Goal: Transaction & Acquisition: Purchase product/service

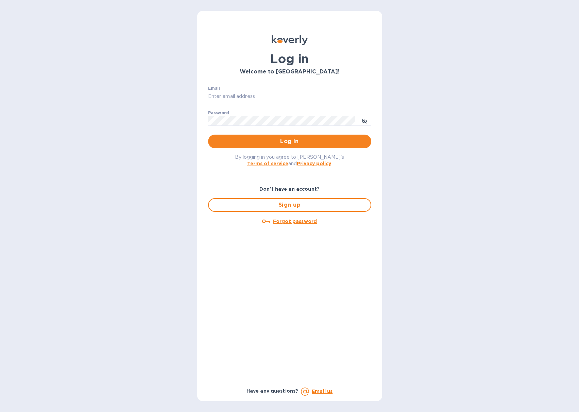
click at [252, 97] on input "Email" at bounding box center [289, 96] width 163 height 10
type input "jeff@jdselections.com"
click at [208, 135] on button "Log in" at bounding box center [289, 142] width 163 height 14
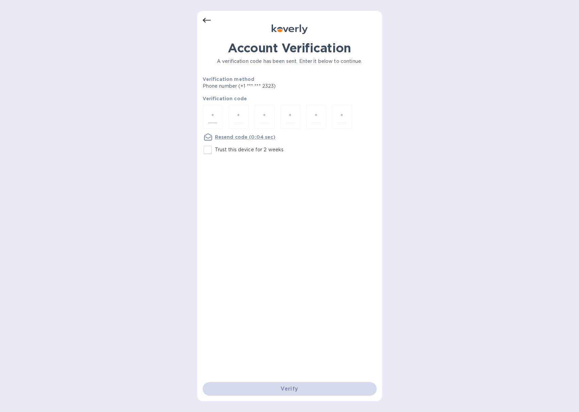
click at [213, 120] on input "number" at bounding box center [212, 116] width 9 height 13
type input "5"
type input "0"
type input "2"
type input "9"
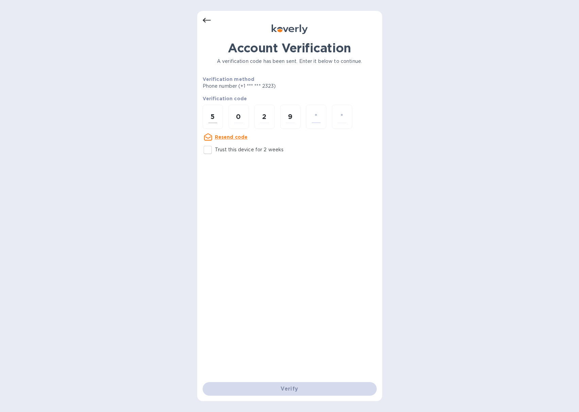
type input "6"
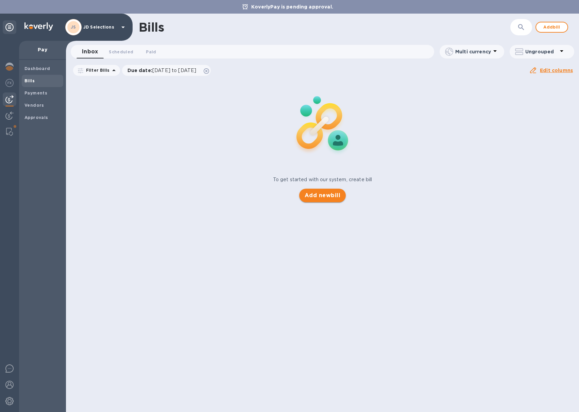
click at [314, 195] on span "Add new bill" at bounding box center [323, 195] width 36 height 8
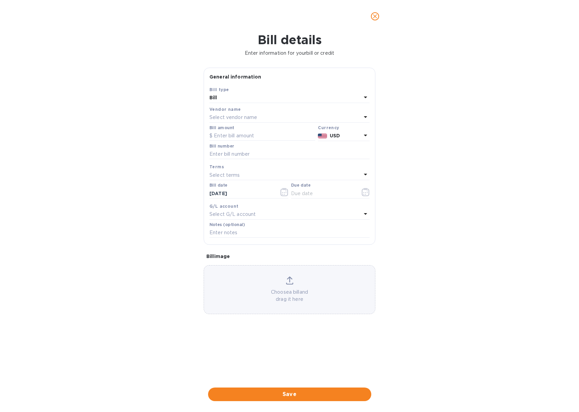
click at [275, 120] on div "Select vendor name" at bounding box center [285, 118] width 152 height 10
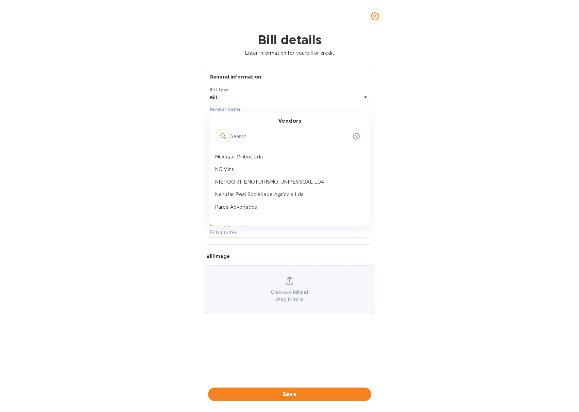
scroll to position [40, 0]
click at [273, 188] on p "Nenúfar Real Sociedade Agrícola Lda" at bounding box center [287, 191] width 144 height 7
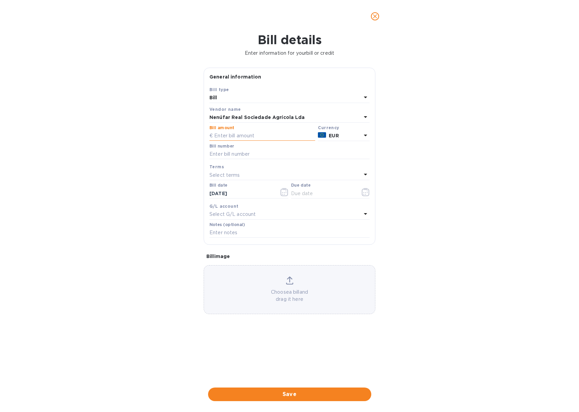
click at [224, 134] on input "text" at bounding box center [262, 136] width 106 height 10
type input "81.18"
click at [229, 151] on input "text" at bounding box center [289, 154] width 160 height 10
type input "4 110 291"
click at [366, 191] on icon "button" at bounding box center [366, 192] width 8 height 8
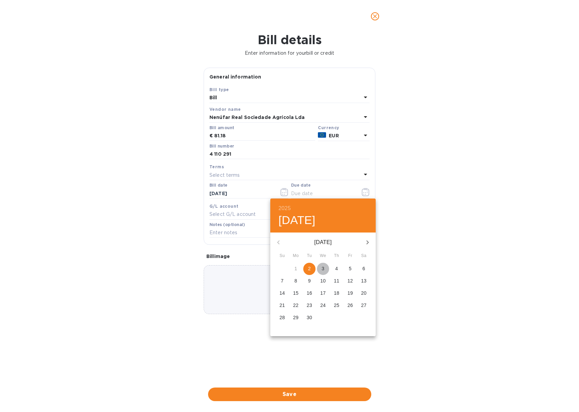
click at [326, 268] on span "3" at bounding box center [323, 268] width 12 height 7
type input "[DATE]"
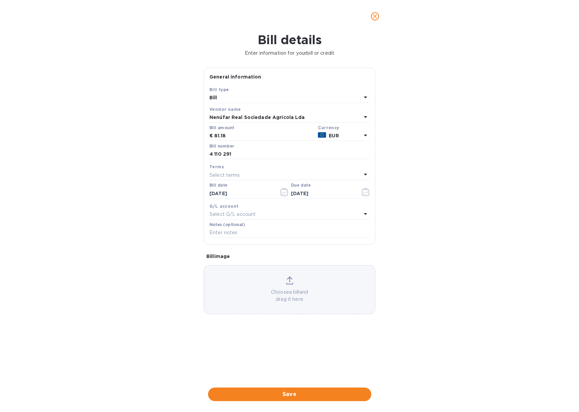
click at [279, 279] on div "Choose a bill and drag it here" at bounding box center [289, 289] width 171 height 27
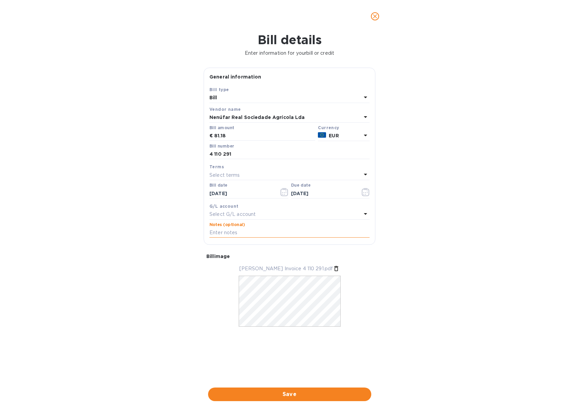
click at [224, 231] on input "text" at bounding box center [289, 233] width 160 height 10
type input "JD Selections payment [PERSON_NAME] Invoice 4 110 291"
click at [251, 396] on span "Save" at bounding box center [289, 394] width 152 height 8
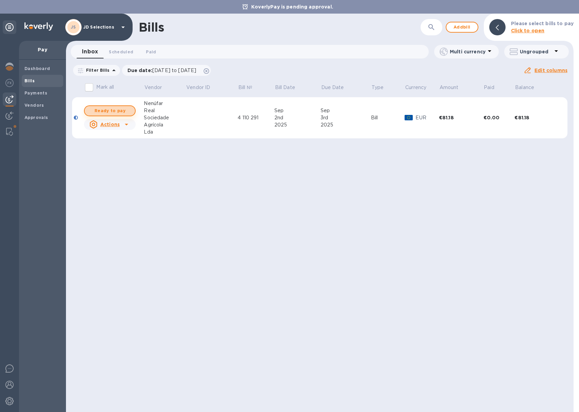
click at [120, 111] on span "Ready to pay" at bounding box center [109, 111] width 39 height 8
checkbox input "true"
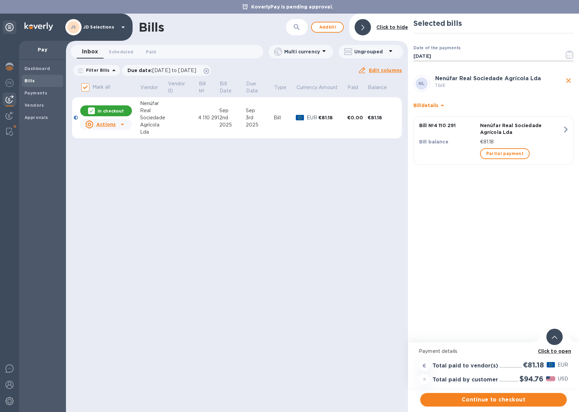
click at [569, 55] on icon "button" at bounding box center [570, 55] width 8 height 8
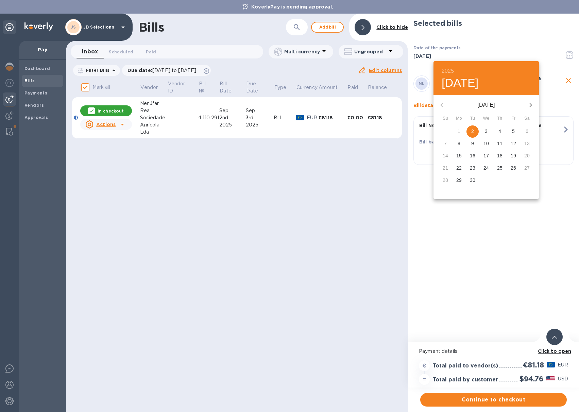
click at [501, 132] on p "4" at bounding box center [499, 131] width 3 height 7
type input "[DATE]"
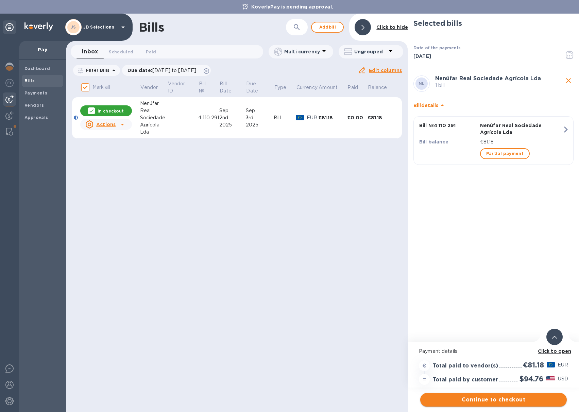
click at [480, 400] on span "Continue to checkout" at bounding box center [494, 400] width 136 height 8
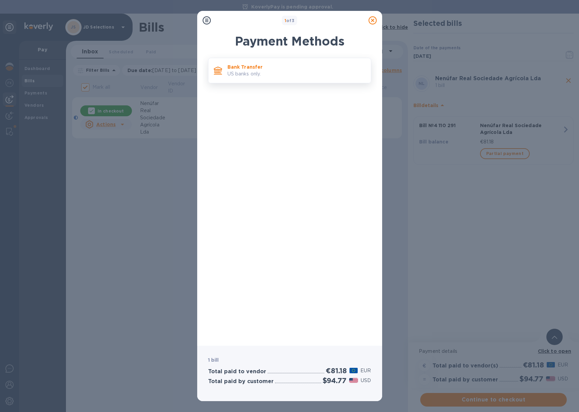
click at [270, 67] on p "Bank Transfer" at bounding box center [296, 67] width 138 height 7
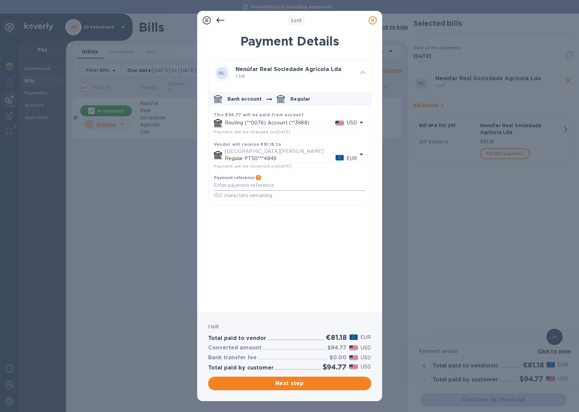
click at [267, 186] on textarea "default-method" at bounding box center [290, 186] width 152 height 6
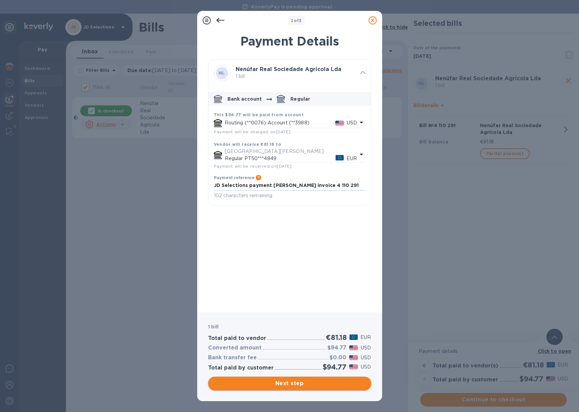
type textarea "JD Selections payment [PERSON_NAME] invoice 4 110 291"
click at [267, 379] on span "Next step" at bounding box center [289, 383] width 152 height 8
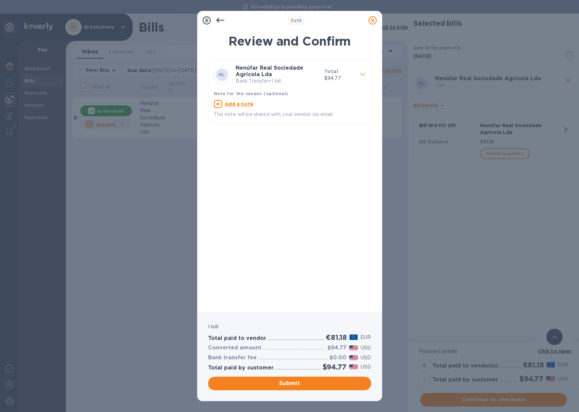
click at [240, 103] on u "Add a note" at bounding box center [239, 103] width 29 height 5
click at [238, 106] on textarea at bounding box center [284, 105] width 141 height 6
type textarea "JD Selections payment [PERSON_NAME] invoice 4 110 291"
click at [274, 380] on span "Submit" at bounding box center [289, 383] width 152 height 8
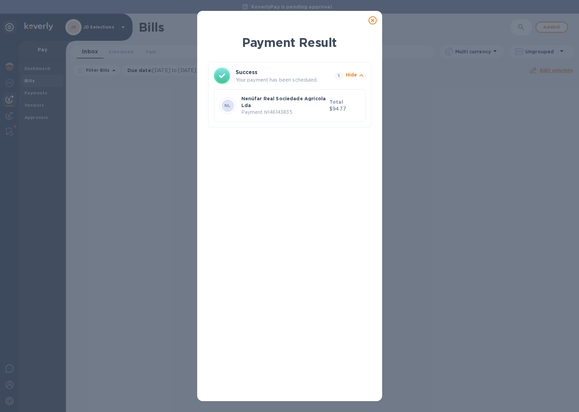
click at [371, 19] on icon at bounding box center [372, 20] width 8 height 8
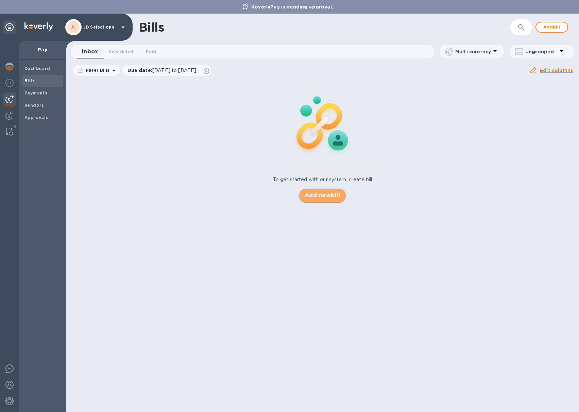
click at [321, 194] on span "Add new bill" at bounding box center [323, 195] width 36 height 8
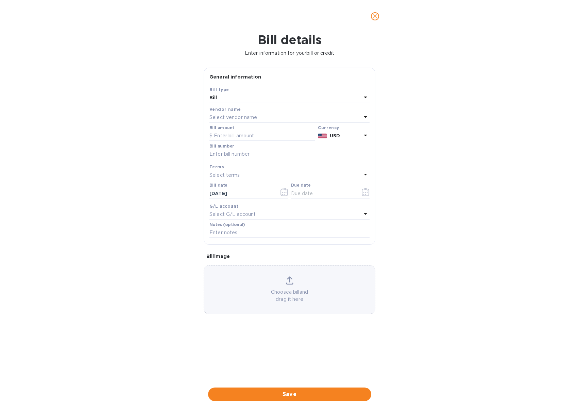
click at [265, 119] on div "Select vendor name" at bounding box center [285, 118] width 152 height 10
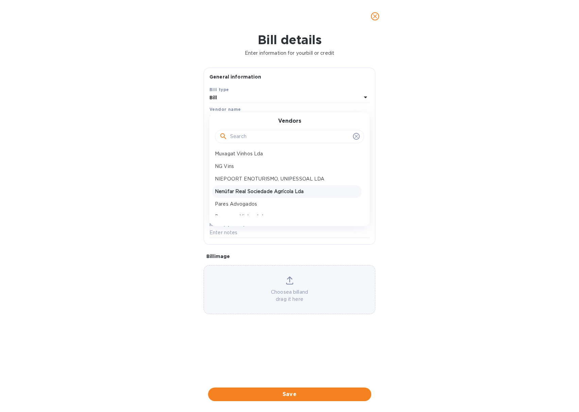
click at [256, 189] on p "Nenúfar Real Sociedade Agrícola Lda" at bounding box center [287, 191] width 144 height 7
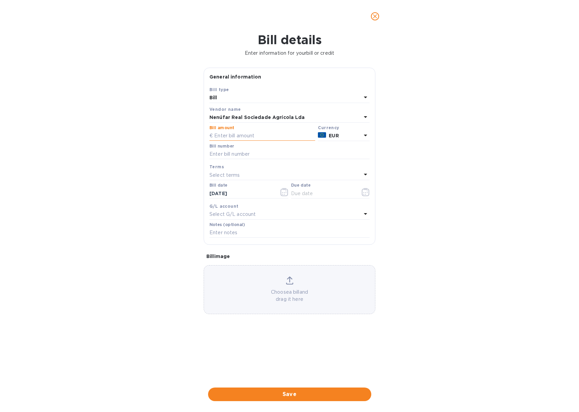
click at [234, 135] on input "text" at bounding box center [262, 136] width 106 height 10
type input "5,460"
click at [276, 153] on input "text" at bounding box center [289, 154] width 160 height 10
type input "4 110 298"
click at [367, 192] on icon "button" at bounding box center [366, 192] width 8 height 8
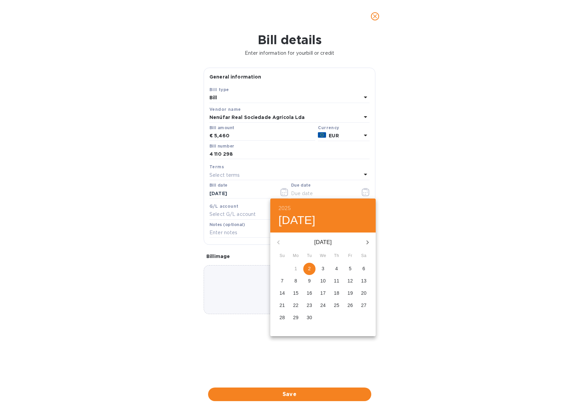
click at [336, 267] on p "4" at bounding box center [336, 268] width 3 height 7
type input "[DATE]"
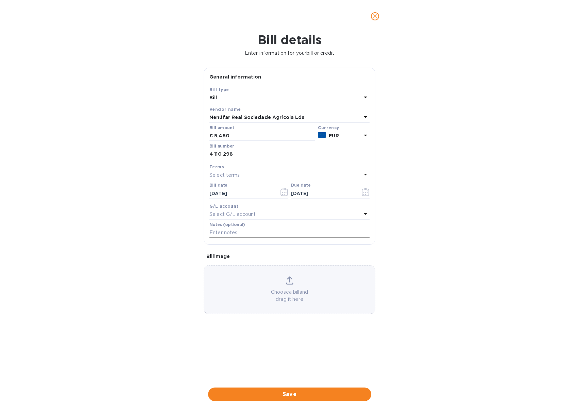
click at [256, 234] on input "text" at bounding box center [289, 233] width 160 height 10
type input "JD Selections payment [PERSON_NAME] invoice 4 110 298 JDS PO 1158"
click at [287, 281] on icon at bounding box center [289, 280] width 7 height 8
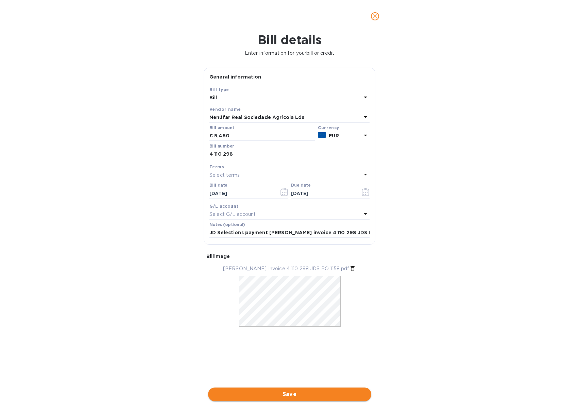
click at [269, 393] on span "Save" at bounding box center [289, 394] width 152 height 8
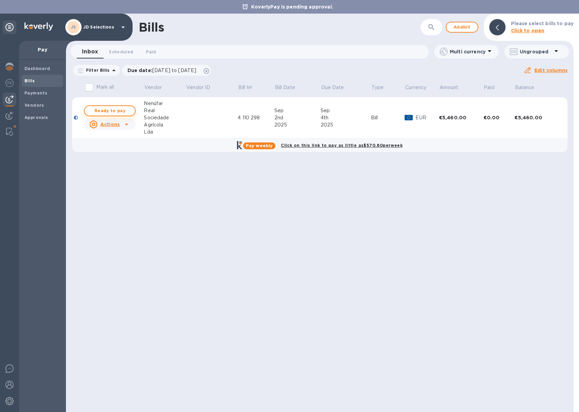
click at [123, 112] on span "Ready to pay" at bounding box center [109, 111] width 39 height 8
checkbox input "true"
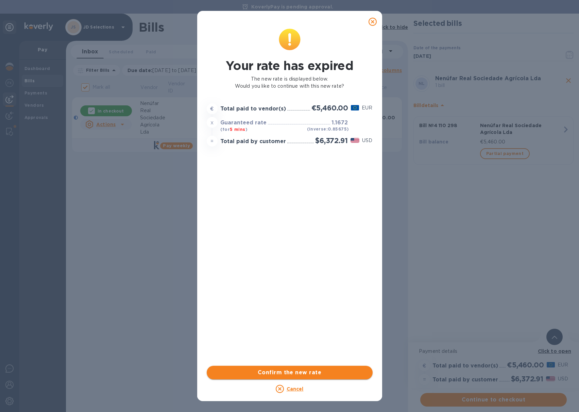
click at [292, 374] on span "Confirm the new rate" at bounding box center [289, 372] width 155 height 8
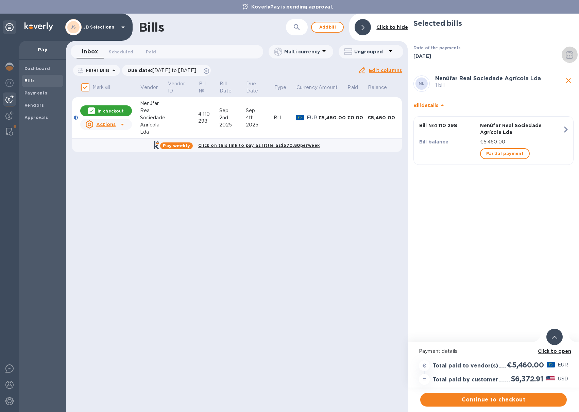
click at [568, 54] on icon "button" at bounding box center [570, 55] width 8 height 8
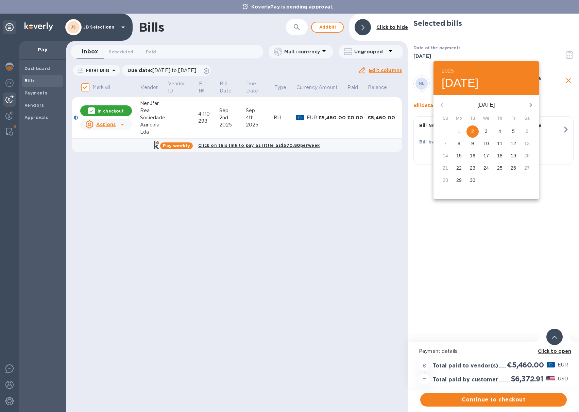
click at [500, 132] on p "4" at bounding box center [499, 131] width 3 height 7
type input "[DATE]"
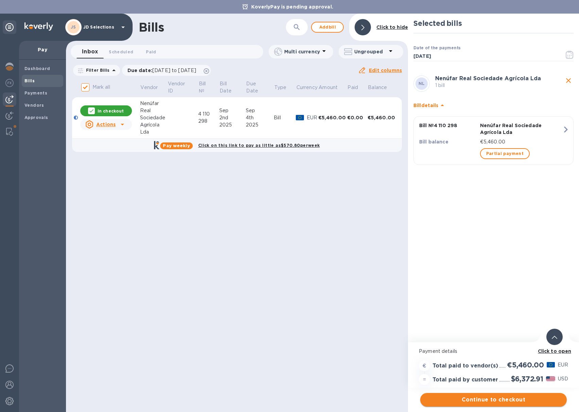
click at [481, 398] on span "Continue to checkout" at bounding box center [494, 400] width 136 height 8
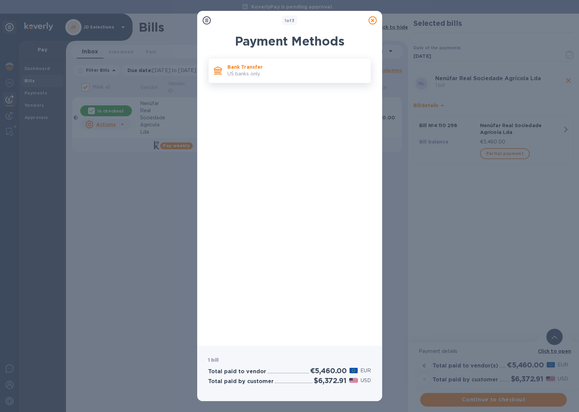
click at [275, 75] on p "US banks only." at bounding box center [296, 73] width 138 height 7
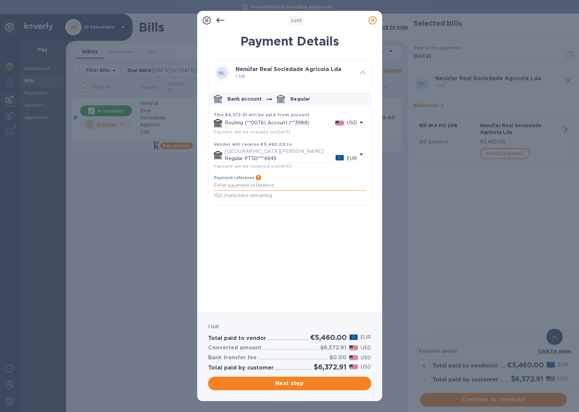
click at [253, 185] on textarea "default-method" at bounding box center [290, 186] width 152 height 6
click at [258, 186] on textarea "JD Selections Invoice" at bounding box center [290, 186] width 152 height 6
click at [319, 183] on textarea "JD Selections payment [PERSON_NAME] invoice" at bounding box center [290, 186] width 152 height 6
type textarea "JD Selections payment [PERSON_NAME] invoice 4 110 298 JDS PO 1158"
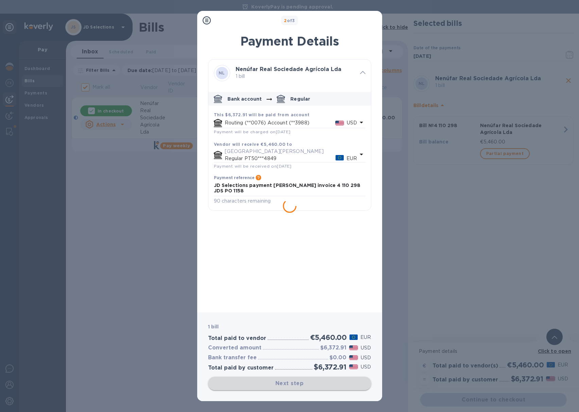
click at [296, 386] on div "Next step" at bounding box center [289, 384] width 163 height 14
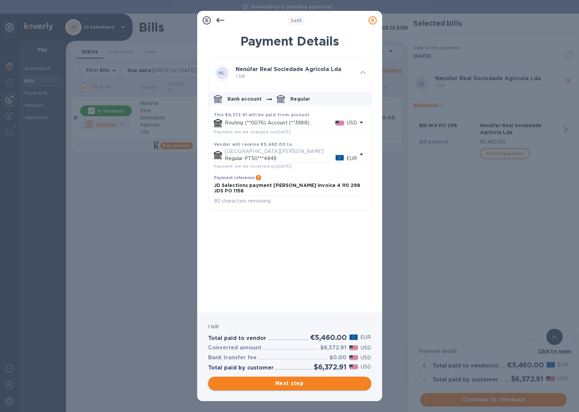
click at [287, 380] on span "Next step" at bounding box center [289, 383] width 152 height 8
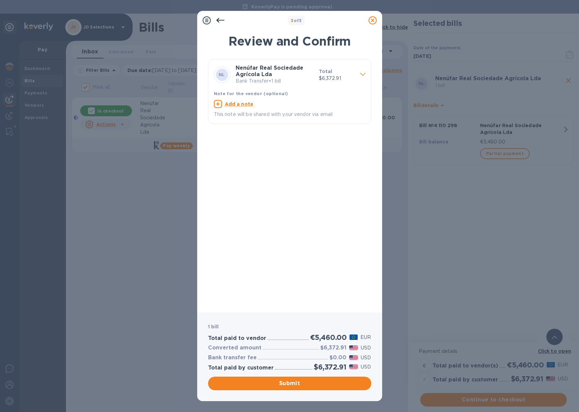
click at [229, 102] on u "Add a note" at bounding box center [239, 103] width 29 height 5
click at [239, 107] on textarea at bounding box center [284, 105] width 141 height 6
type textarea "JD Selections payment [PERSON_NAME] invoice 4 110 298 JDS PO 1158"
click at [275, 383] on span "Submit" at bounding box center [289, 383] width 152 height 8
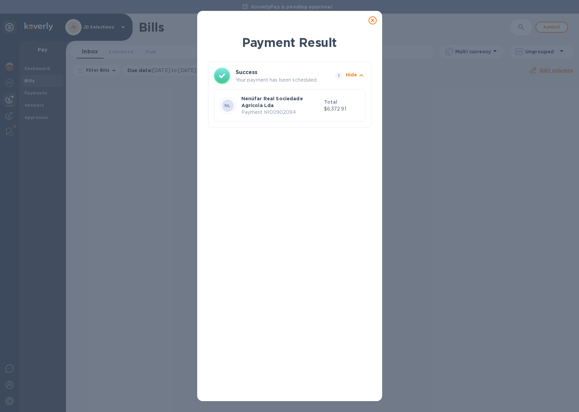
click at [371, 20] on icon at bounding box center [372, 20] width 8 height 8
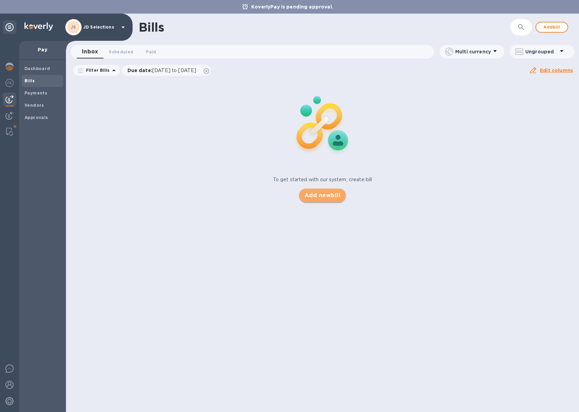
click at [311, 195] on span "Add new bill" at bounding box center [323, 195] width 36 height 8
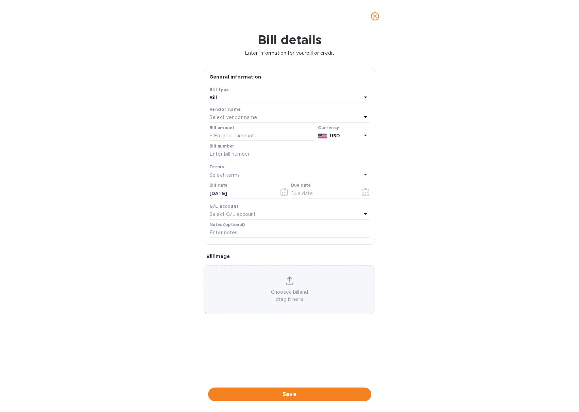
click at [263, 118] on div "Select vendor name" at bounding box center [285, 118] width 152 height 10
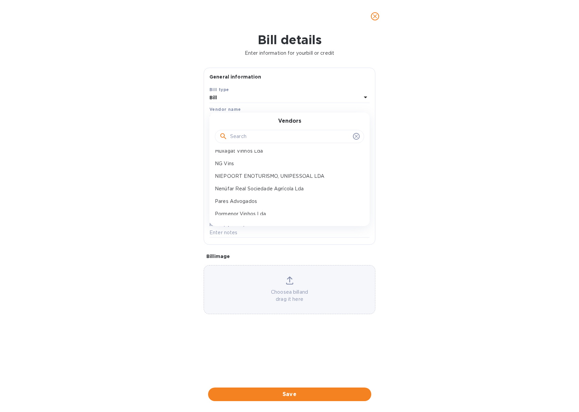
scroll to position [45, 0]
click at [261, 184] on p "Nenúfar Real Sociedade Agrícola Lda" at bounding box center [287, 187] width 144 height 7
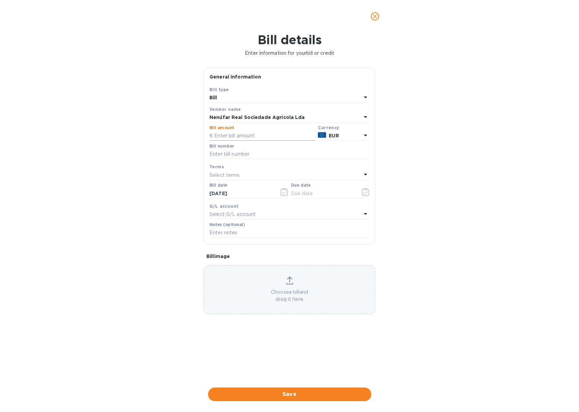
click at [237, 136] on input "text" at bounding box center [262, 136] width 106 height 10
type input "7,560"
click at [228, 155] on input "text" at bounding box center [289, 154] width 160 height 10
type input "4 110 316"
click at [304, 192] on input "text" at bounding box center [323, 193] width 64 height 10
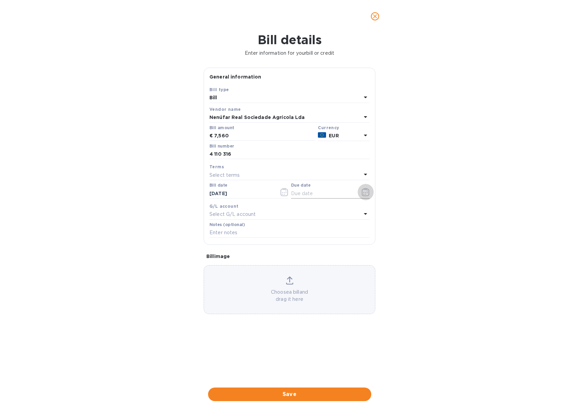
click at [366, 194] on icon "button" at bounding box center [366, 192] width 8 height 8
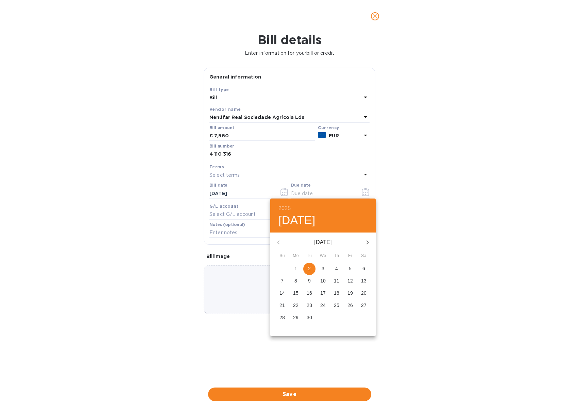
click at [338, 269] on p "4" at bounding box center [336, 268] width 3 height 7
type input "[DATE]"
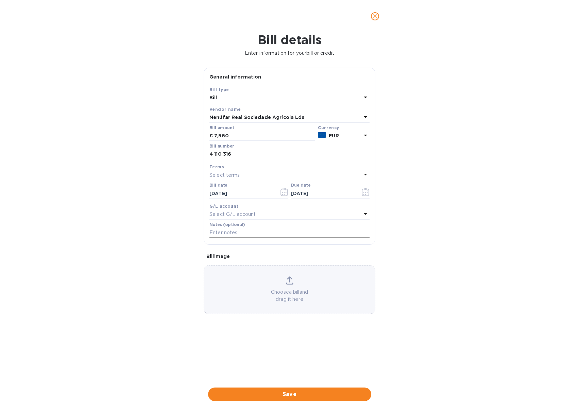
click at [260, 235] on input "text" at bounding box center [289, 233] width 160 height 10
type input "JD Selections payment [PERSON_NAME] invoice 4 110 316 JDS PO 1160"
click at [283, 281] on div "Choose a bill and drag it here" at bounding box center [289, 289] width 171 height 27
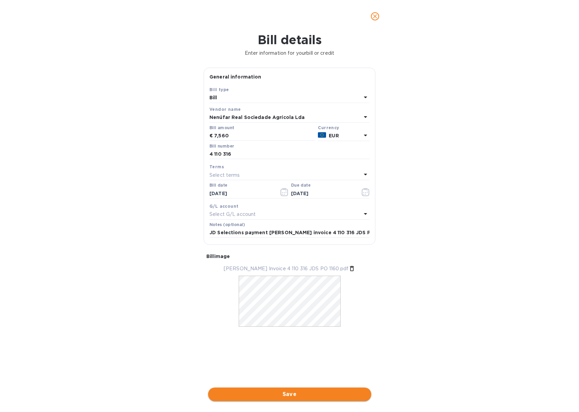
click at [281, 395] on span "Save" at bounding box center [289, 394] width 152 height 8
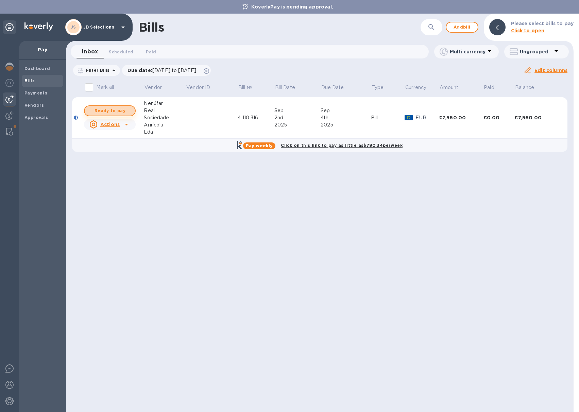
click at [124, 112] on span "Ready to pay" at bounding box center [109, 111] width 39 height 8
checkbox input "true"
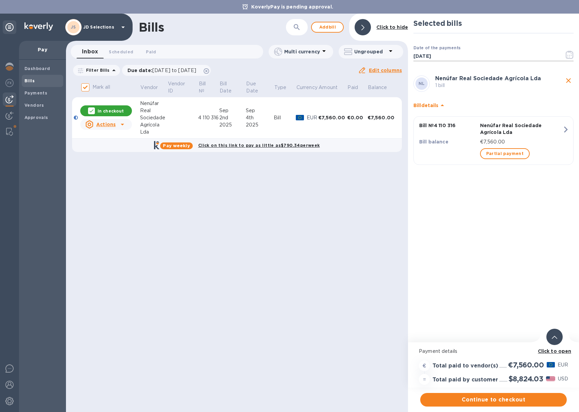
click at [567, 56] on icon "button" at bounding box center [567, 56] width 1 height 1
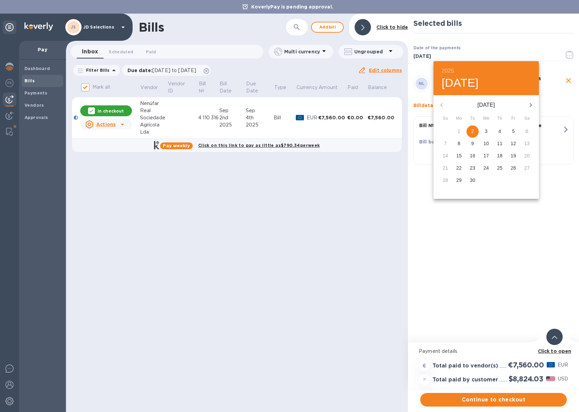
click at [501, 130] on span "4" at bounding box center [500, 131] width 12 height 7
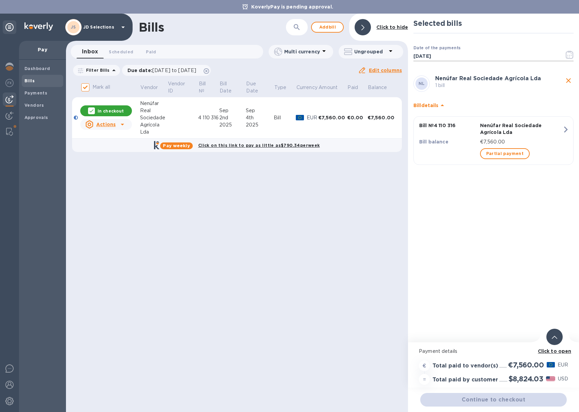
click at [569, 57] on icon "button" at bounding box center [570, 55] width 8 height 8
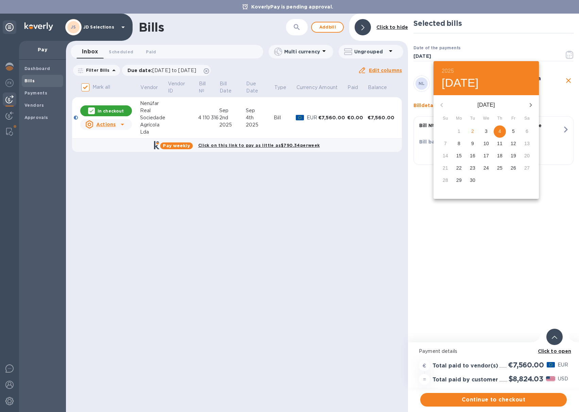
click at [485, 135] on p "3" at bounding box center [486, 131] width 3 height 7
type input "[DATE]"
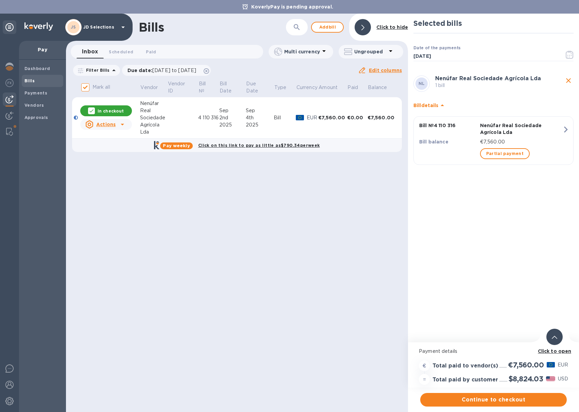
click at [490, 397] on span "Continue to checkout" at bounding box center [494, 400] width 136 height 8
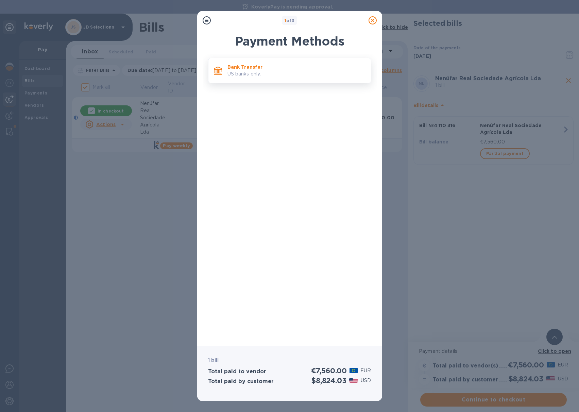
click at [253, 79] on div "Bank Transfer US banks only." at bounding box center [296, 70] width 143 height 19
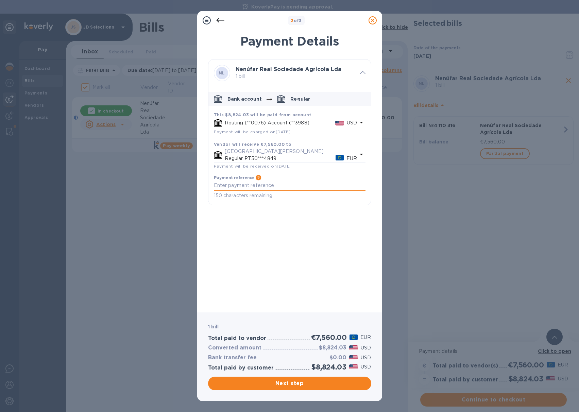
click at [248, 184] on textarea "default-method" at bounding box center [290, 186] width 152 height 6
type textarea "JD Selections payment [PERSON_NAME] invoice 4 110 316 JDS PO 1160"
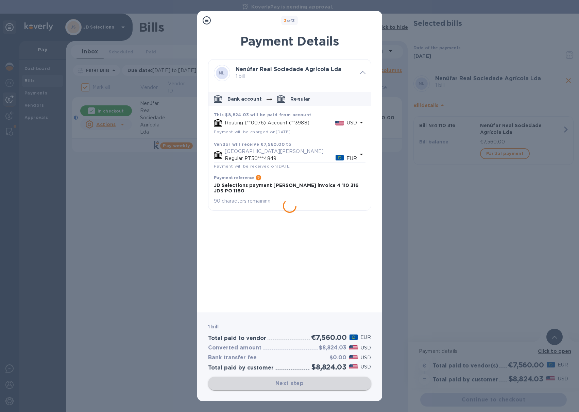
click at [310, 385] on div "Next step" at bounding box center [289, 384] width 163 height 14
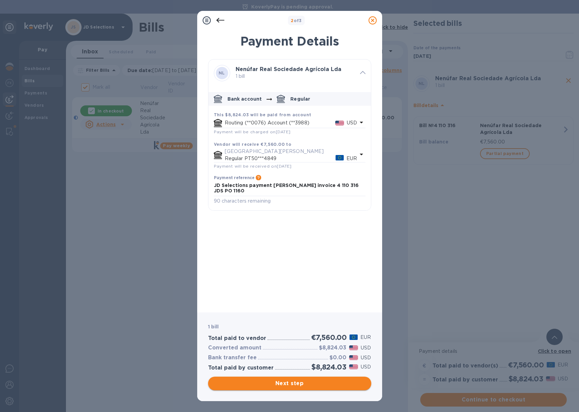
click at [296, 381] on span "Next step" at bounding box center [289, 383] width 152 height 8
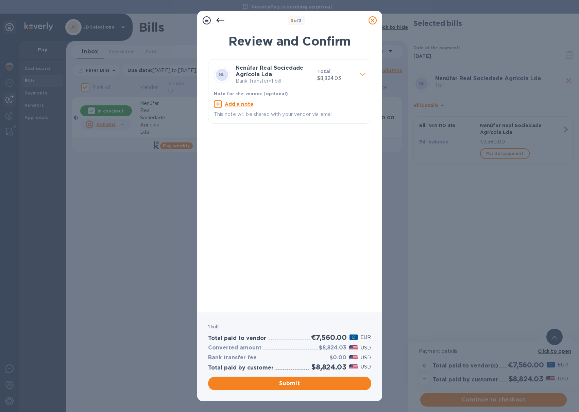
click at [242, 105] on u "Add a note" at bounding box center [239, 103] width 29 height 5
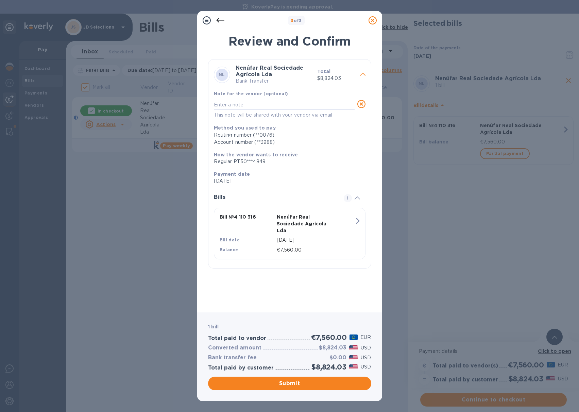
click at [242, 105] on textarea at bounding box center [284, 105] width 141 height 6
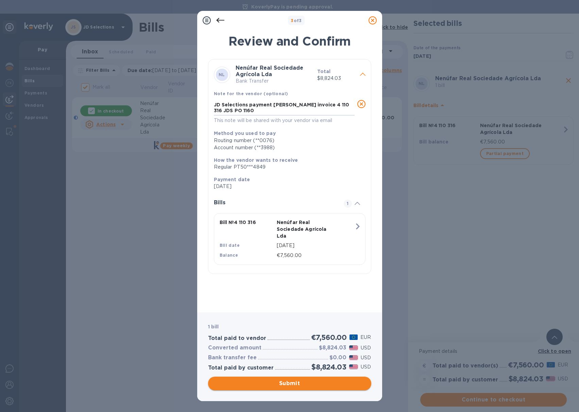
type textarea "JD Selections payment [PERSON_NAME] invoice 4 110 316 JDS PO 1160"
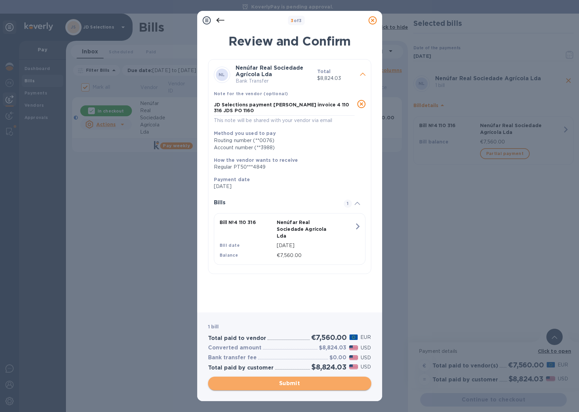
click at [282, 383] on span "Submit" at bounding box center [289, 383] width 152 height 8
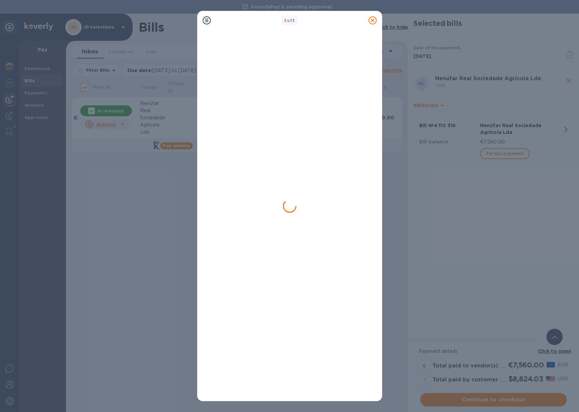
checkbox input "false"
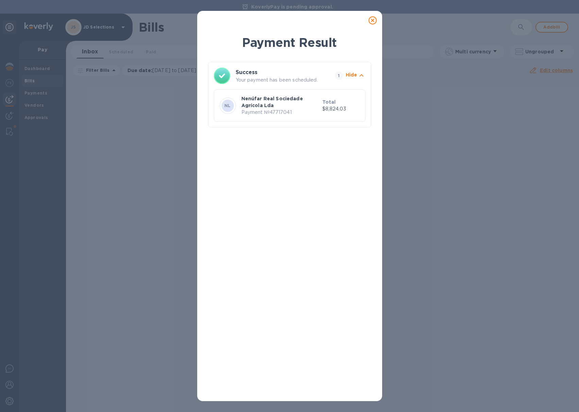
click at [375, 19] on icon at bounding box center [372, 20] width 8 height 8
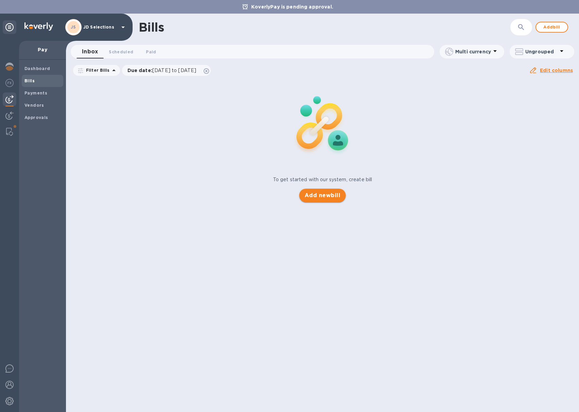
click at [322, 198] on span "Add new bill" at bounding box center [323, 195] width 36 height 8
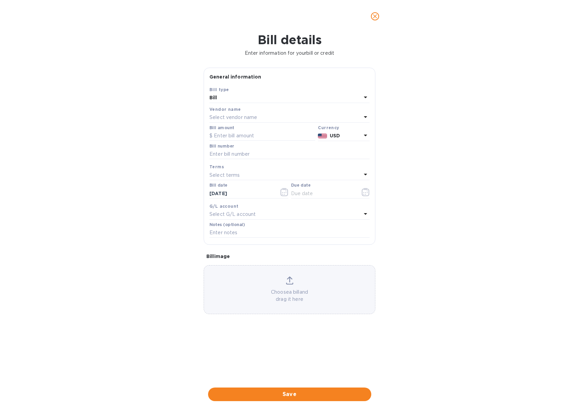
click at [244, 119] on p "Select vendor name" at bounding box center [233, 117] width 48 height 7
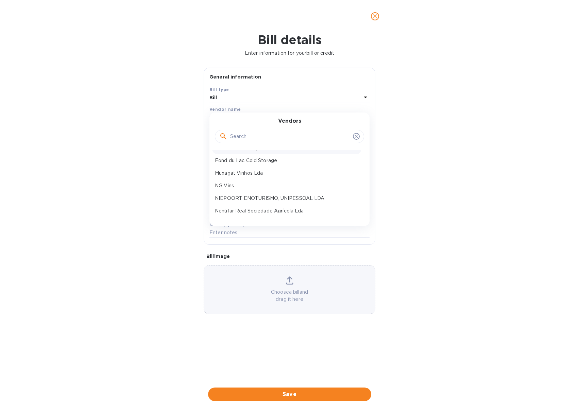
scroll to position [27, 0]
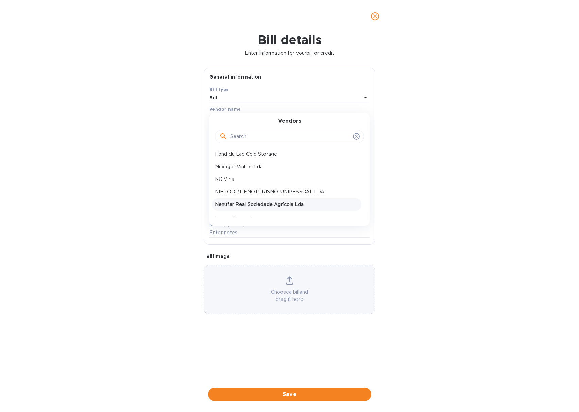
click at [247, 199] on div "Nenúfar Real Sociedade Agrícola Lda" at bounding box center [286, 204] width 149 height 13
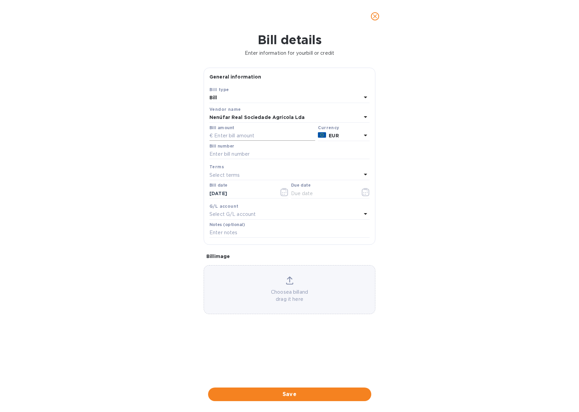
click at [236, 138] on input "text" at bounding box center [262, 136] width 106 height 10
type input "420"
click at [236, 157] on input "text" at bounding box center [289, 154] width 160 height 10
type input "4 110 341"
click at [308, 188] on input "text" at bounding box center [323, 193] width 64 height 10
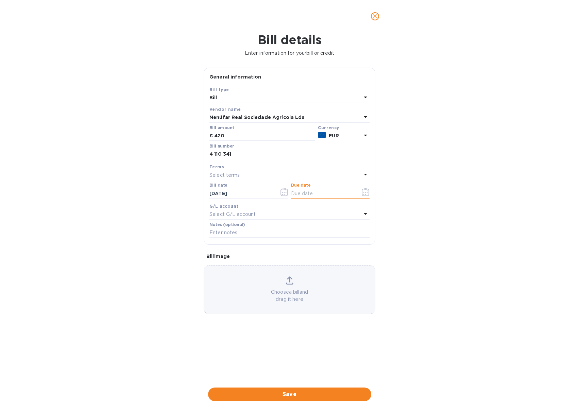
click at [365, 188] on icon "button" at bounding box center [366, 192] width 8 height 8
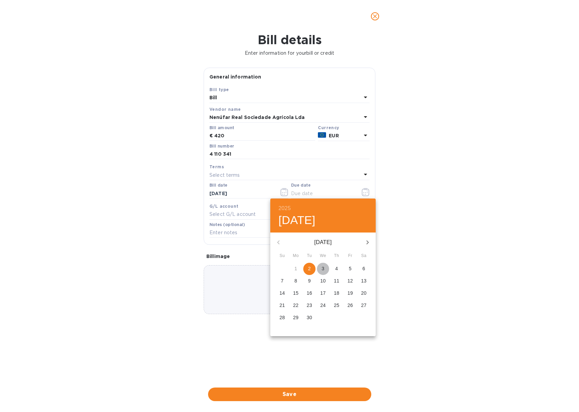
click at [323, 269] on p "3" at bounding box center [323, 268] width 3 height 7
type input "[DATE]"
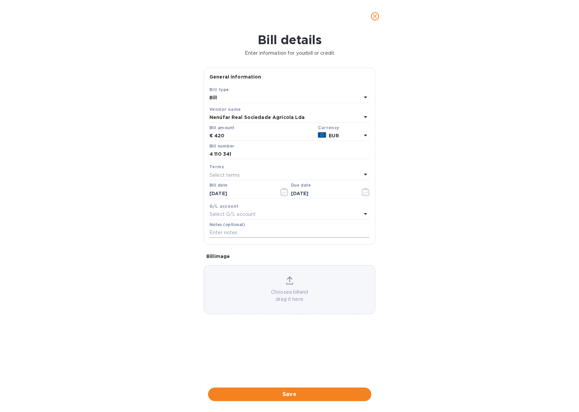
click at [252, 229] on input "text" at bounding box center [289, 233] width 160 height 10
type input "JD Selections payment [PERSON_NAME] invoice 4 110 341 JDS PO 1160"
click at [281, 281] on div "Choose a bill and drag it here" at bounding box center [289, 289] width 171 height 27
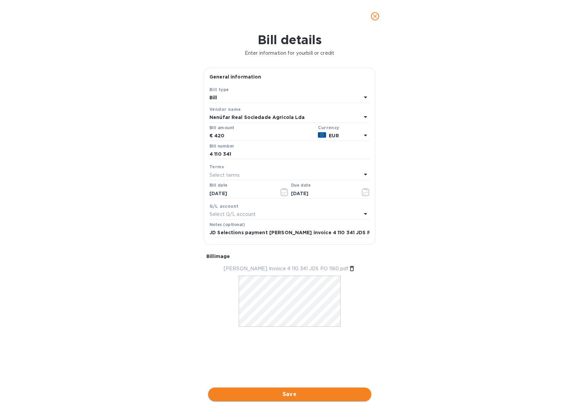
click at [282, 392] on span "Save" at bounding box center [289, 394] width 152 height 8
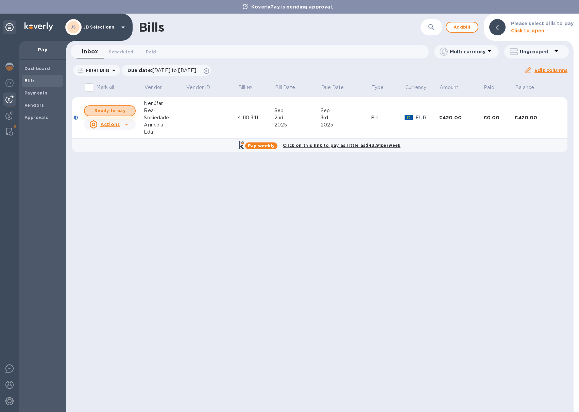
click at [116, 112] on span "Ready to pay" at bounding box center [109, 111] width 39 height 8
checkbox input "true"
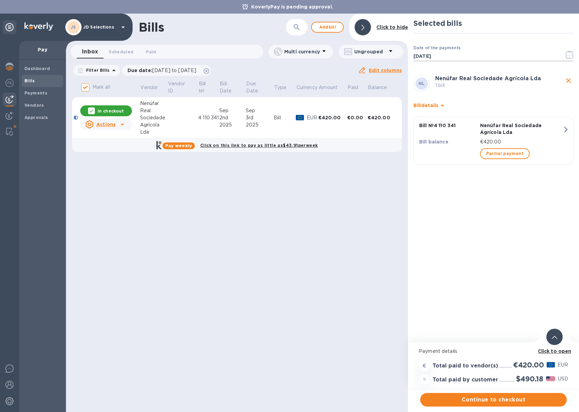
click at [568, 53] on icon "button" at bounding box center [570, 55] width 8 height 8
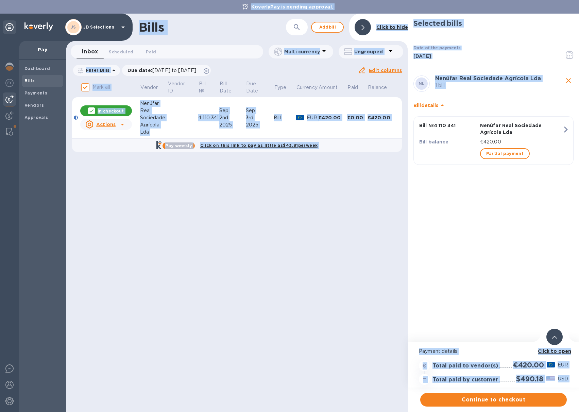
click at [570, 56] on icon "button" at bounding box center [570, 55] width 8 height 8
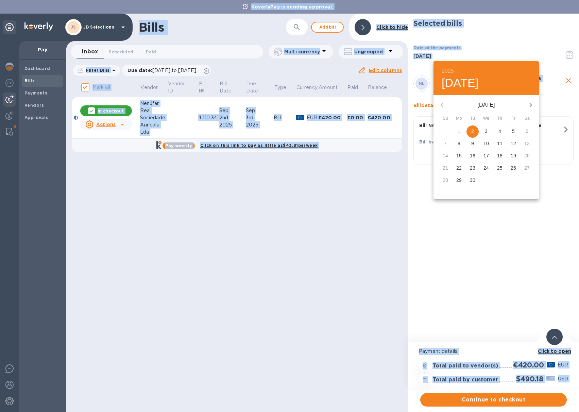
click at [485, 132] on p "3" at bounding box center [486, 131] width 3 height 7
type input "[DATE]"
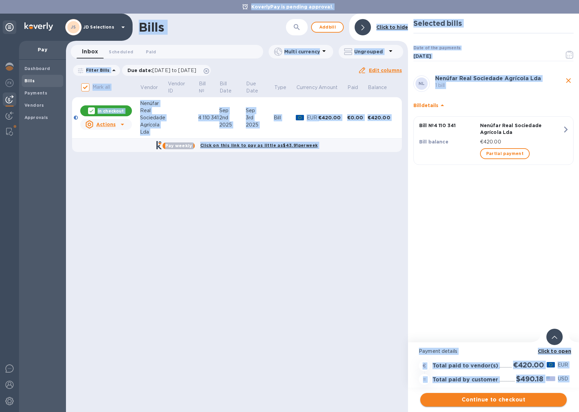
click at [487, 399] on span "Continue to checkout" at bounding box center [494, 400] width 136 height 8
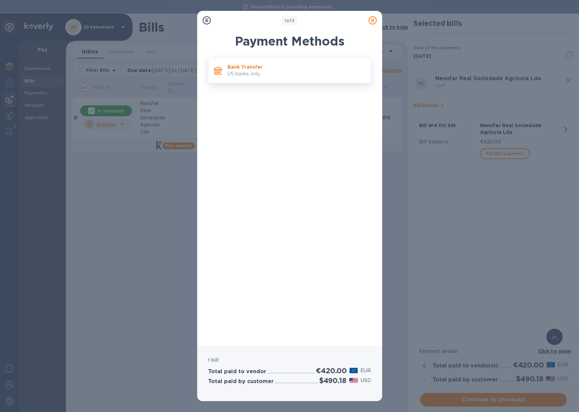
click at [264, 76] on p "US banks only." at bounding box center [296, 73] width 138 height 7
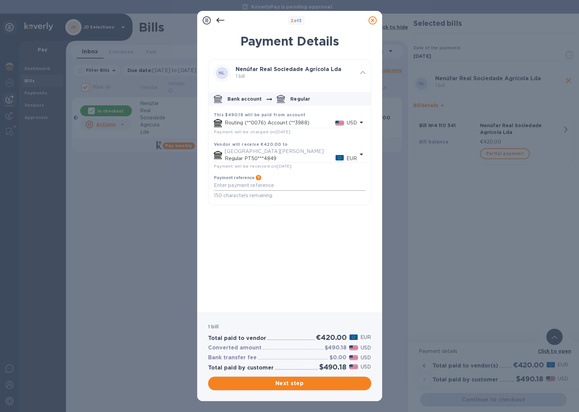
click at [253, 185] on textarea "default-method" at bounding box center [290, 186] width 152 height 6
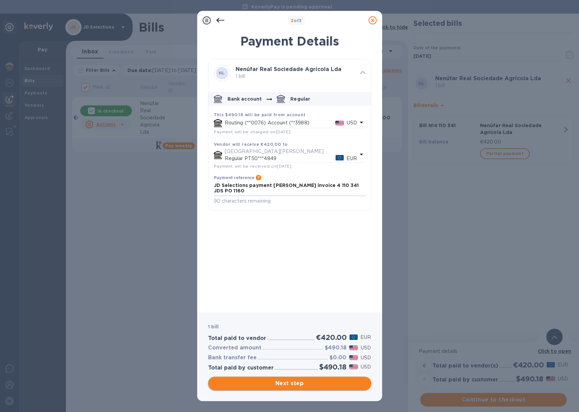
type textarea "JD Selections payment [PERSON_NAME] invoice 4 110 341 JDS PO 1160"
click at [296, 382] on span "Next step" at bounding box center [289, 383] width 152 height 8
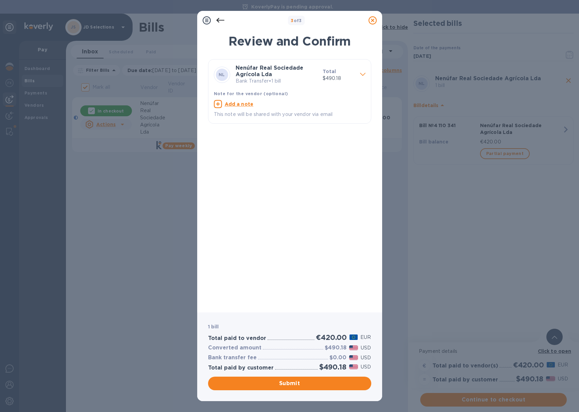
click at [238, 101] on u "Add a note" at bounding box center [239, 103] width 29 height 5
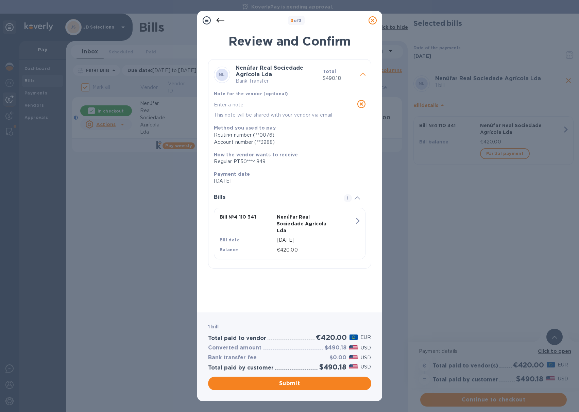
click at [238, 101] on div "x" at bounding box center [284, 105] width 141 height 10
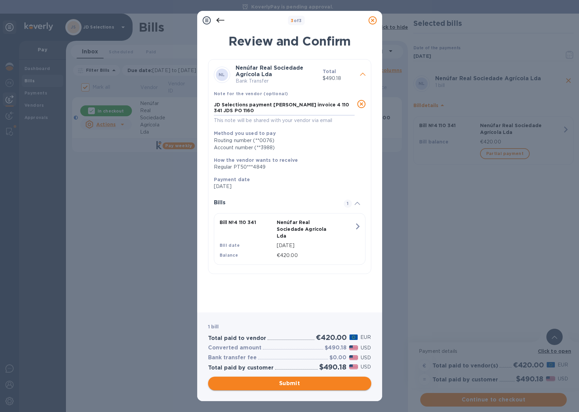
type textarea "JD Selections payment [PERSON_NAME] invoice 4 110 341 JDS PO 1160"
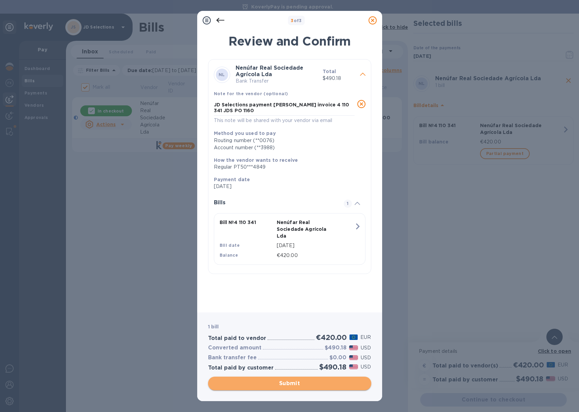
click at [284, 381] on span "Submit" at bounding box center [289, 383] width 152 height 8
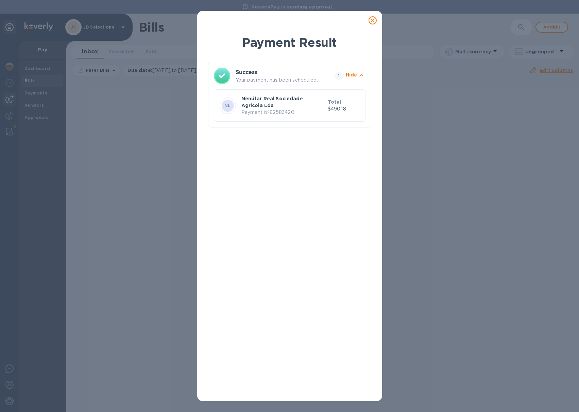
click at [374, 19] on icon at bounding box center [372, 20] width 8 height 8
